Goal: Find specific fact

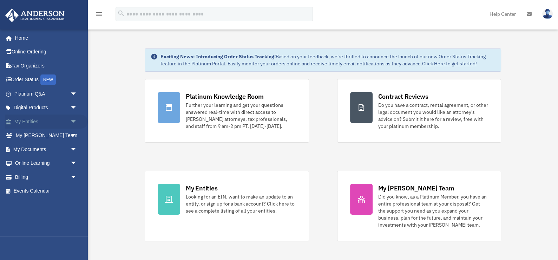
click at [49, 119] on link "My Entities arrow_drop_down" at bounding box center [46, 121] width 83 height 14
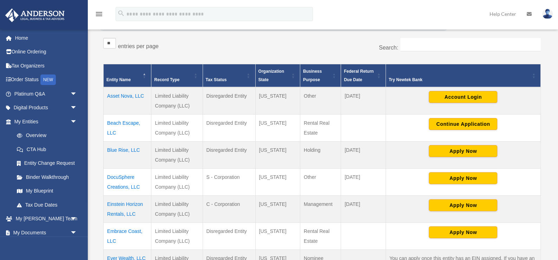
scroll to position [155, 0]
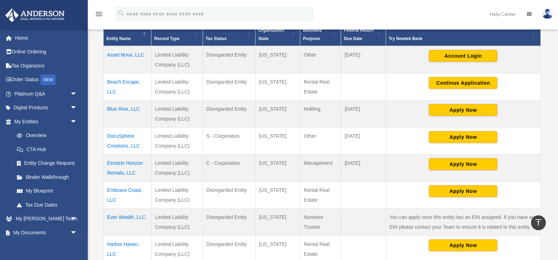
click at [118, 162] on td "Einstein Horizon Rentals, LLC" at bounding box center [128, 167] width 48 height 27
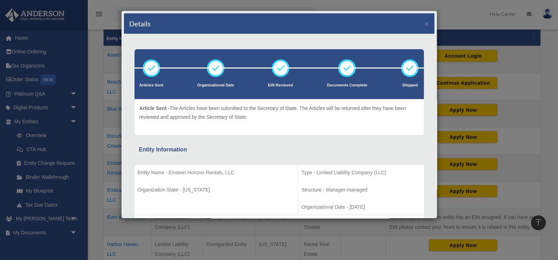
scroll to position [111, 0]
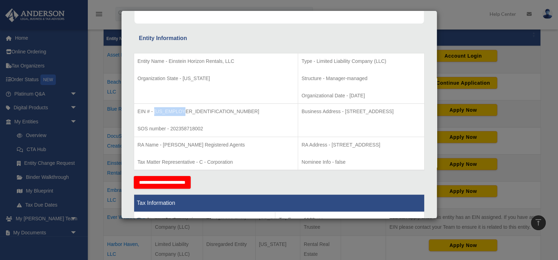
drag, startPoint x: 154, startPoint y: 109, endPoint x: 184, endPoint y: 109, distance: 30.2
click at [184, 109] on p "EIN # - [US_EMPLOYER_IDENTIFICATION_NUMBER]" at bounding box center [216, 111] width 157 height 9
copy p "[US_EMPLOYER_IDENTIFICATION_NUMBER]"
